Goal: Transaction & Acquisition: Purchase product/service

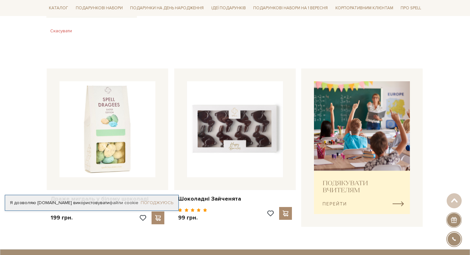
click at [161, 202] on link "Погоджуюсь" at bounding box center [157, 203] width 33 height 6
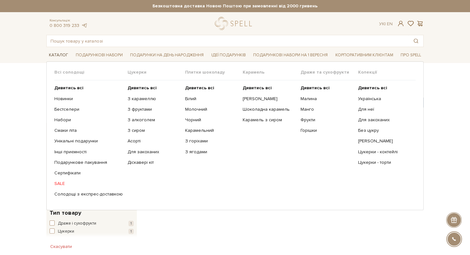
click at [62, 55] on link "Каталог" at bounding box center [58, 55] width 24 height 10
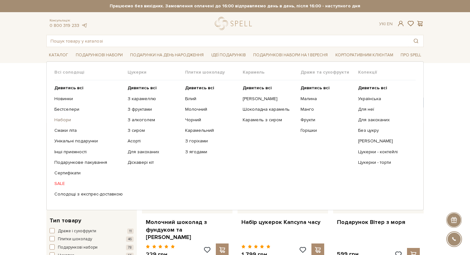
click at [65, 118] on link "Набори" at bounding box center [88, 120] width 68 height 6
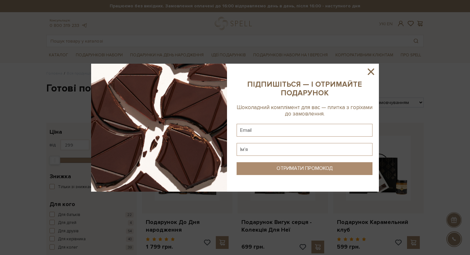
click at [373, 69] on icon at bounding box center [371, 71] width 6 height 6
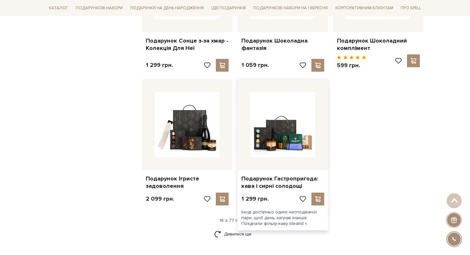
scroll to position [789, 0]
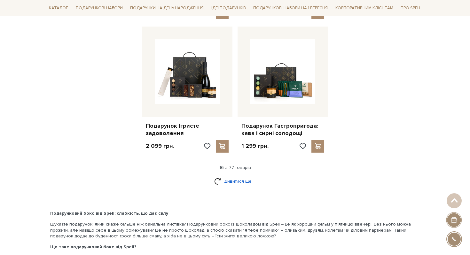
click at [246, 183] on link "Дивитися ще" at bounding box center [235, 181] width 42 height 11
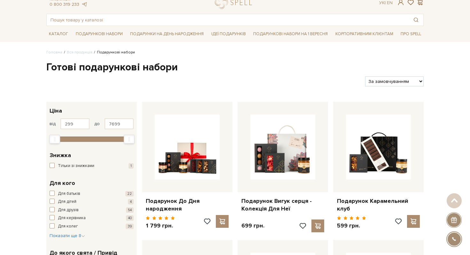
scroll to position [0, 0]
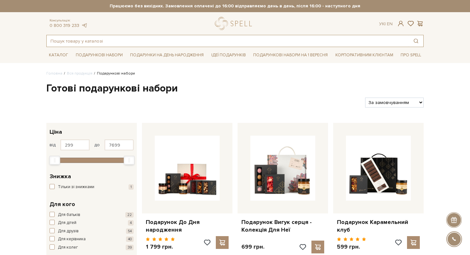
click at [142, 37] on input "text" at bounding box center [228, 41] width 362 height 12
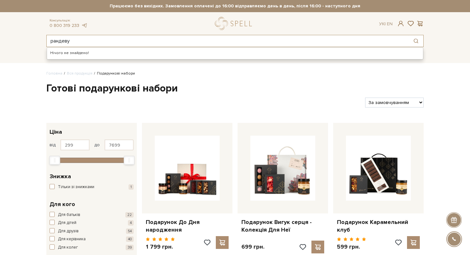
type input "рандеву"
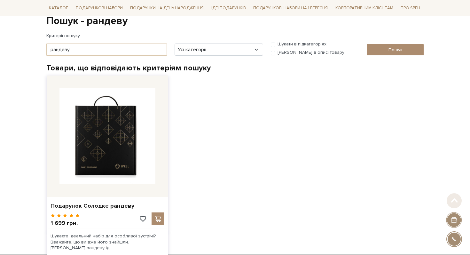
scroll to position [68, 0]
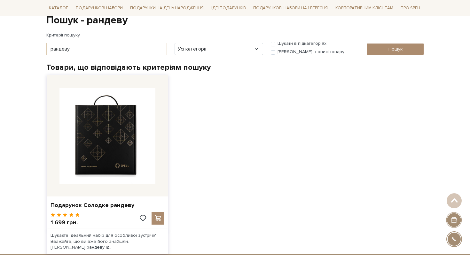
click at [95, 121] on img at bounding box center [107, 136] width 96 height 96
